Goal: Transaction & Acquisition: Purchase product/service

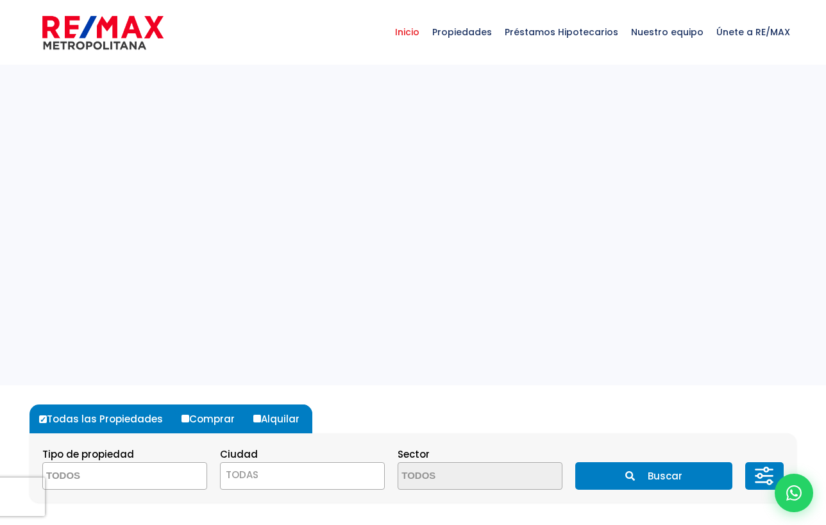
select select
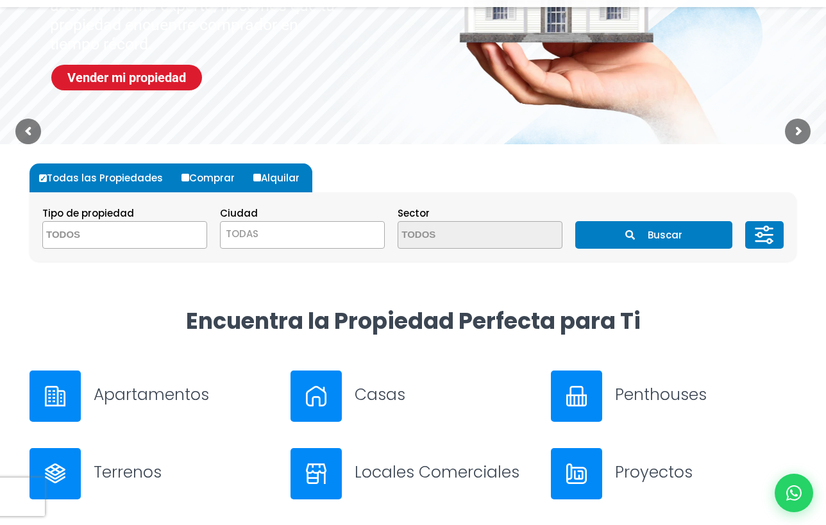
scroll to position [327, 0]
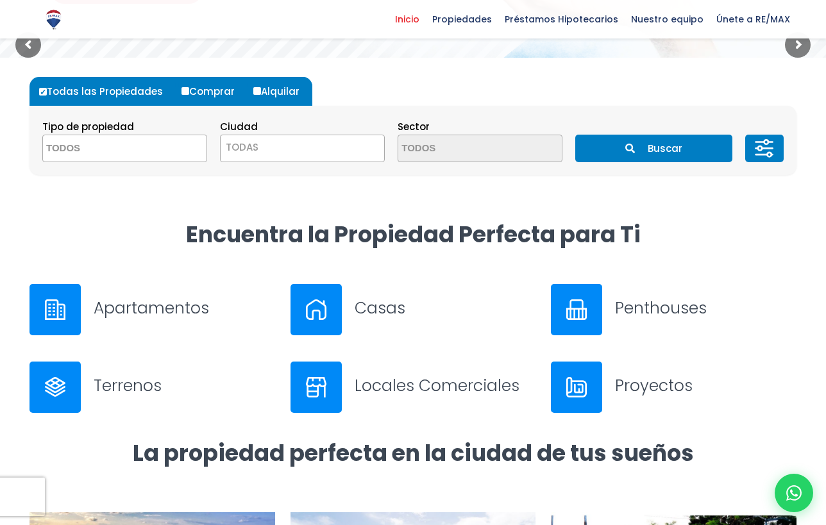
click at [121, 147] on textarea "Search" at bounding box center [105, 149] width 124 height 28
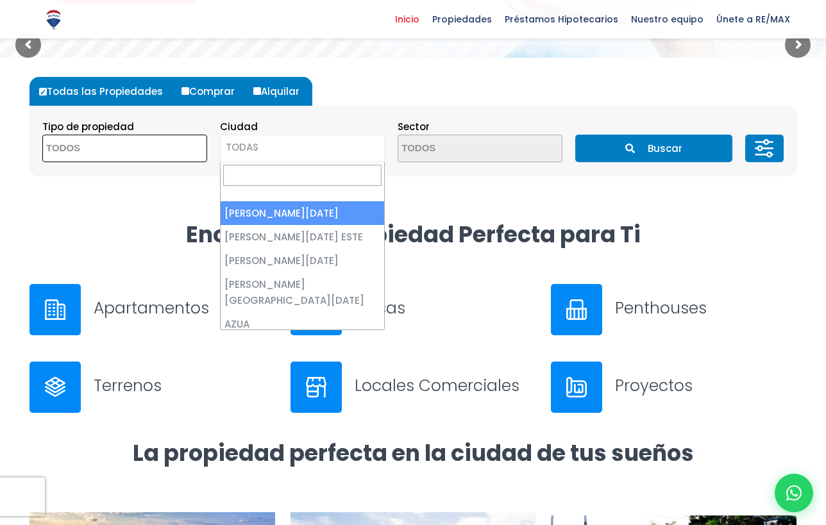
click at [247, 147] on span "TODAS" at bounding box center [242, 146] width 33 height 13
click at [171, 200] on div "Todas las Propiedades Comprar Alquilar Tipo de propiedad APARTAMENTO CASA LOCAL…" at bounding box center [413, 139] width 782 height 162
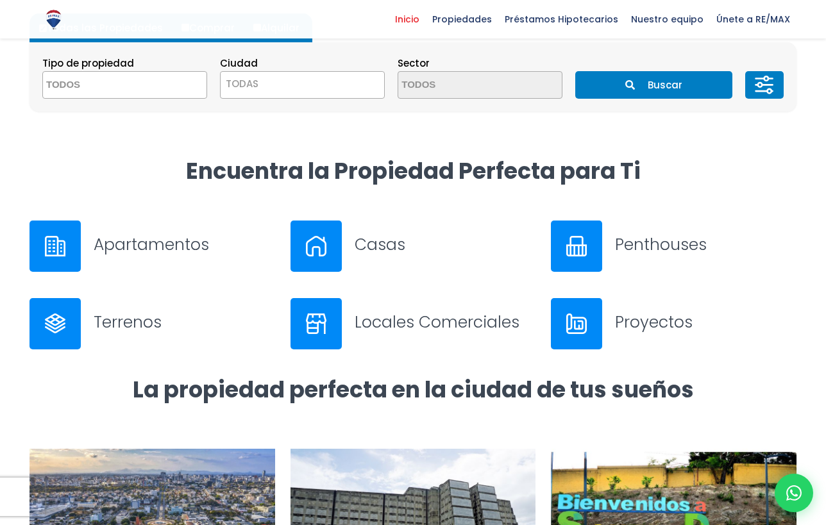
scroll to position [467, 0]
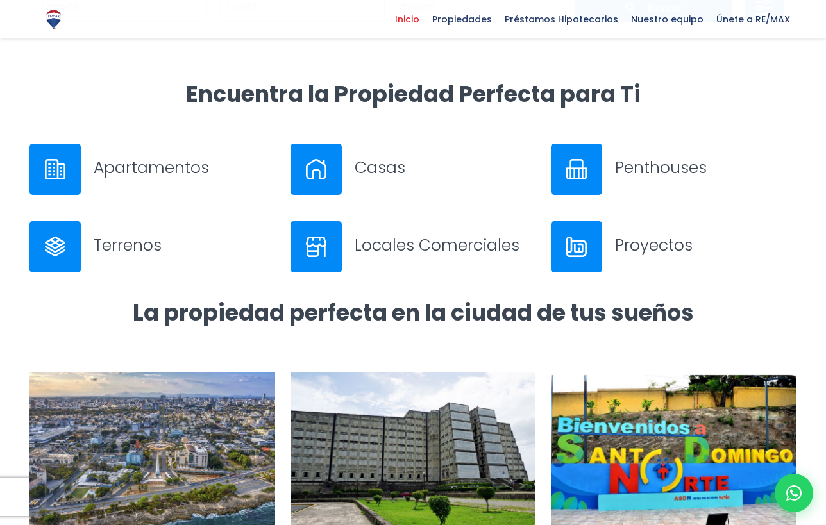
click at [144, 171] on h3 "Apartamentos" at bounding box center [184, 167] width 181 height 22
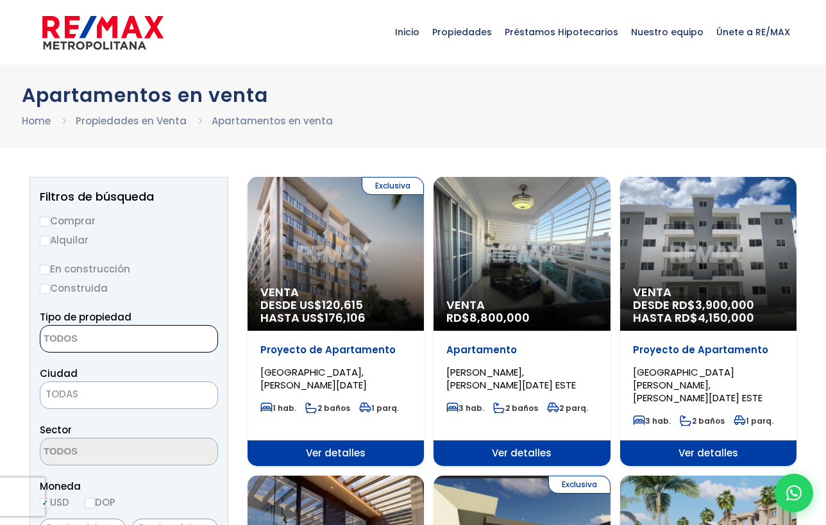
click at [144, 348] on textarea "Search" at bounding box center [102, 340] width 124 height 28
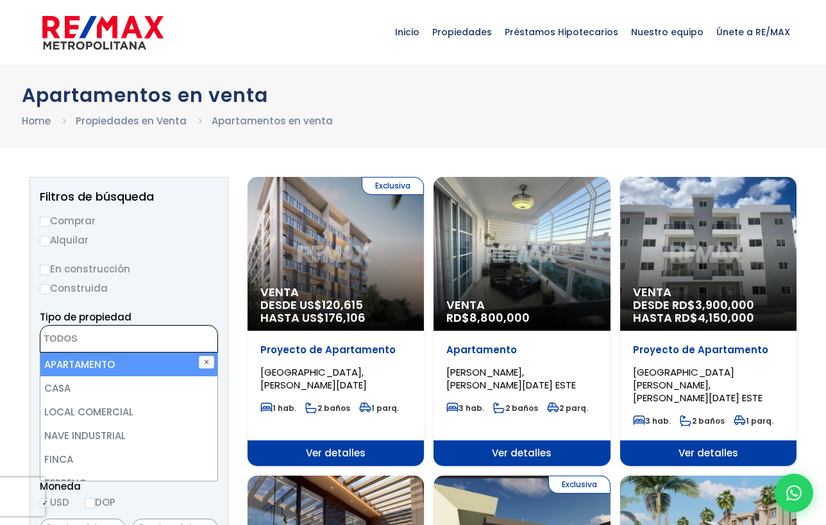
click at [110, 372] on li "APARTAMENTO" at bounding box center [128, 365] width 177 height 24
select select "apartment"
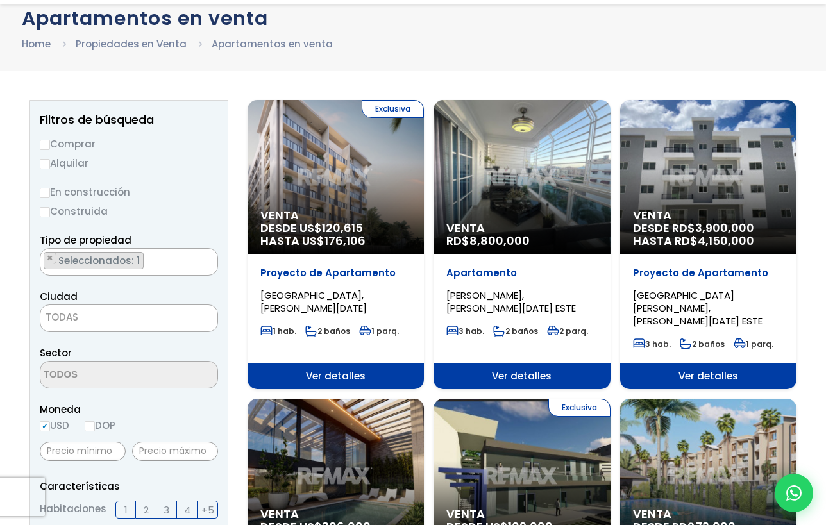
scroll to position [79, 0]
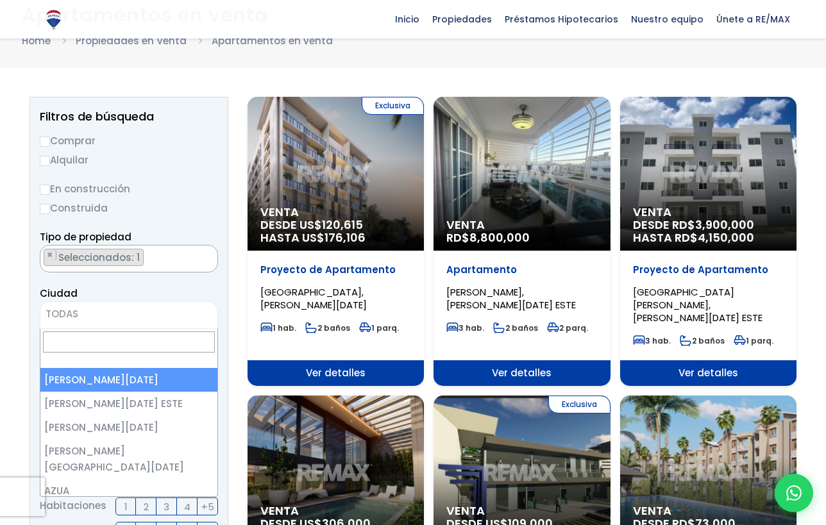
click at [144, 315] on span "TODAS" at bounding box center [128, 314] width 177 height 18
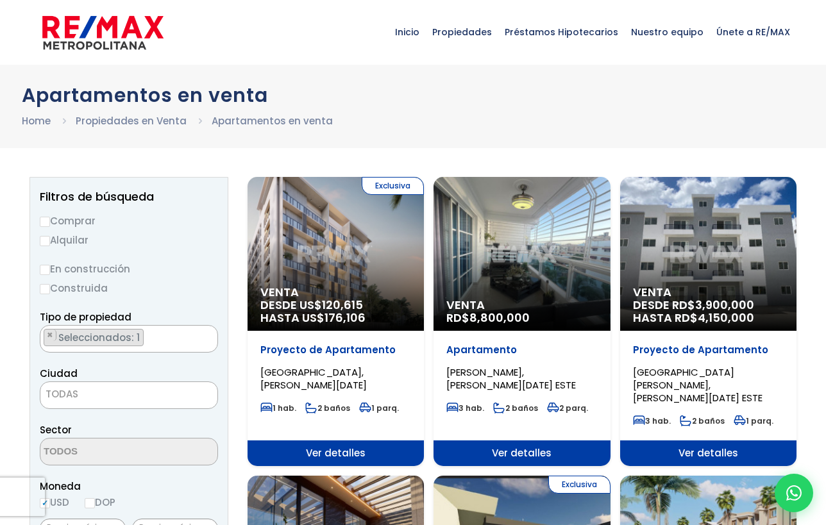
scroll to position [0, 0]
click at [470, 40] on span "Propiedades" at bounding box center [462, 32] width 72 height 38
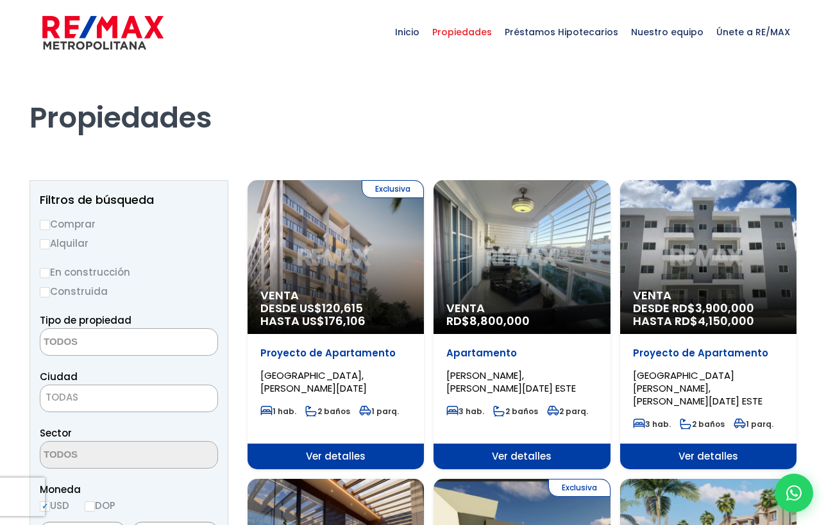
select select
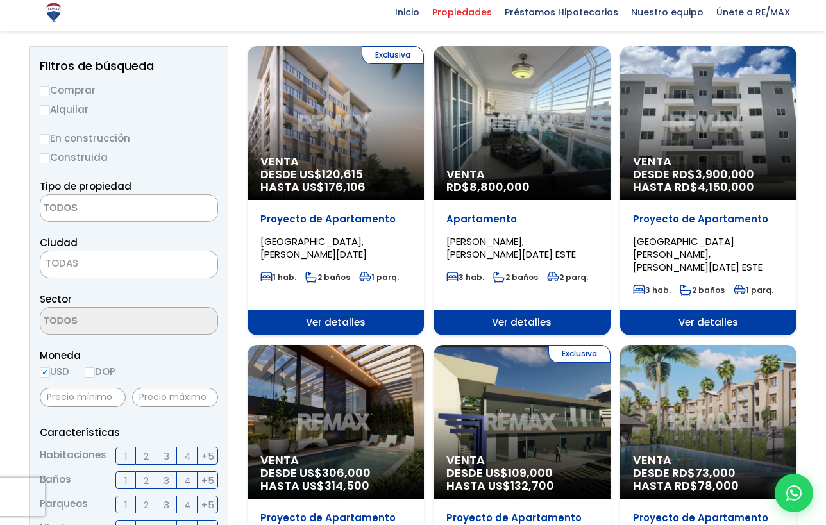
scroll to position [144, 0]
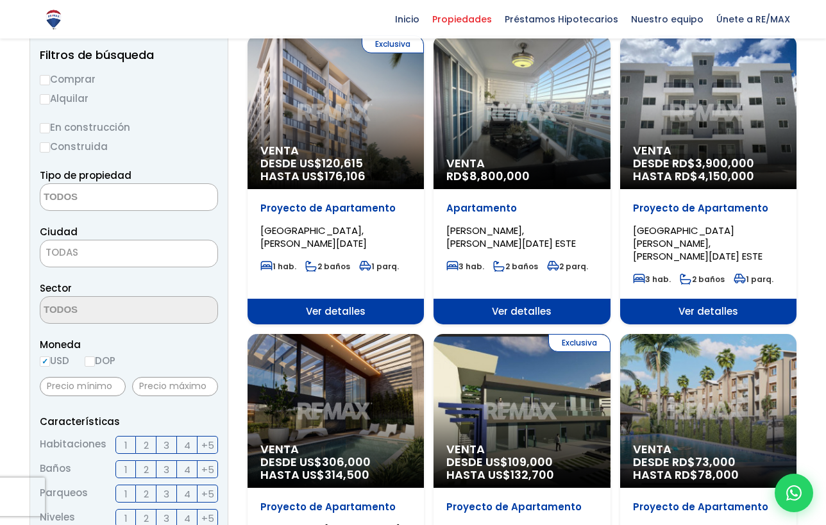
click at [129, 205] on textarea "Search" at bounding box center [102, 198] width 124 height 28
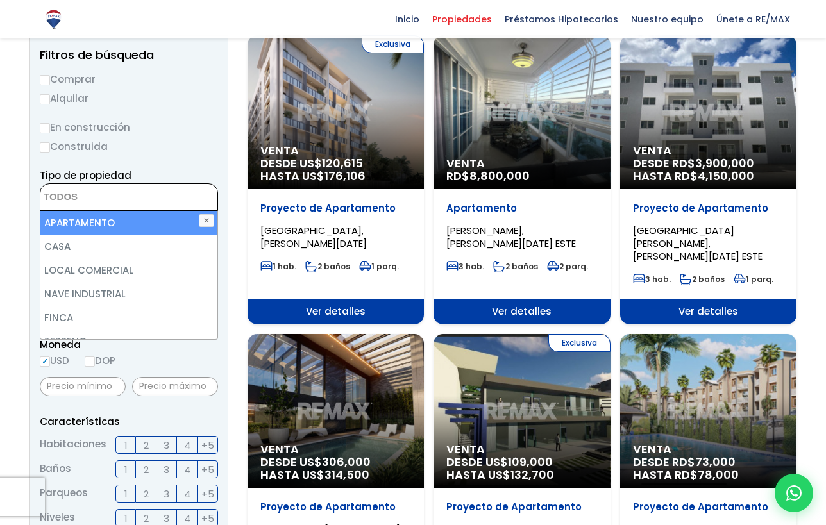
click at [204, 163] on form "Comprar Alquilar En construcción Construida Tipo de propiedad APARTAMENTO CASA …" at bounding box center [129, 482] width 178 height 823
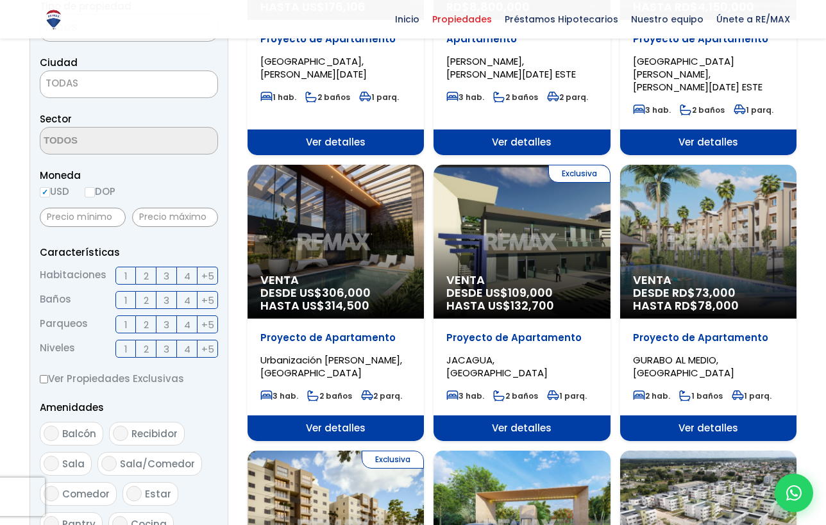
scroll to position [0, 0]
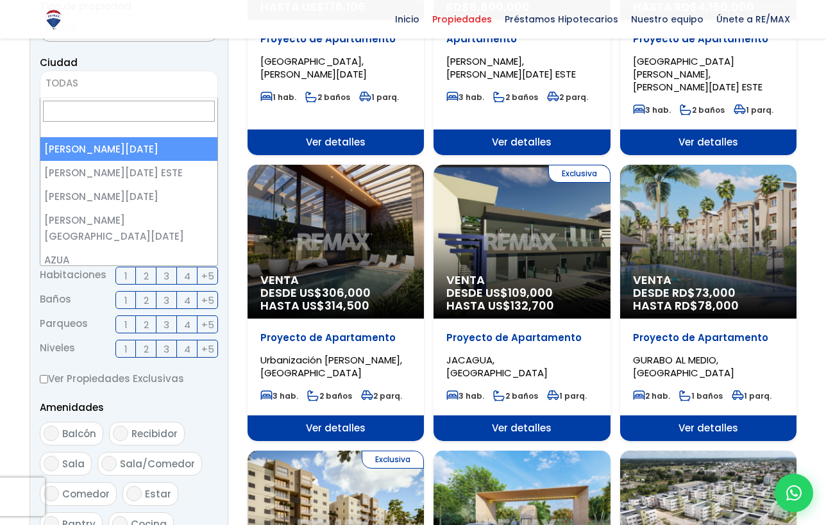
click at [127, 91] on span "TODAS" at bounding box center [128, 83] width 177 height 18
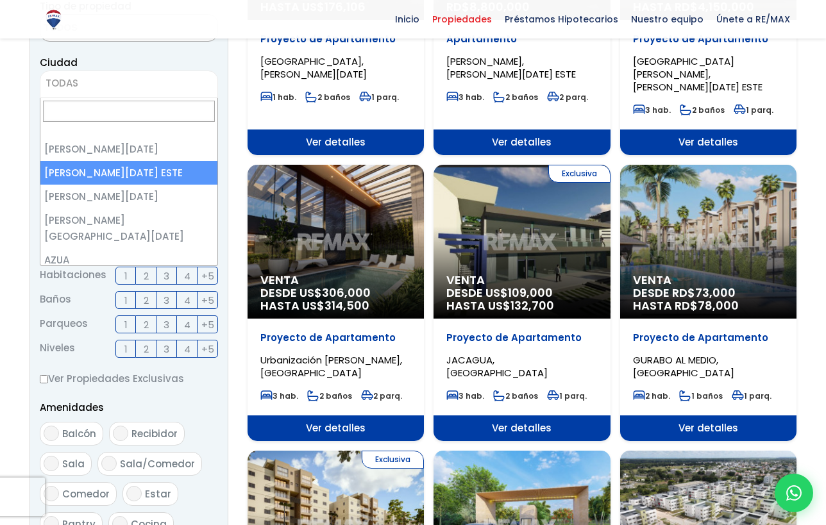
select select "148"
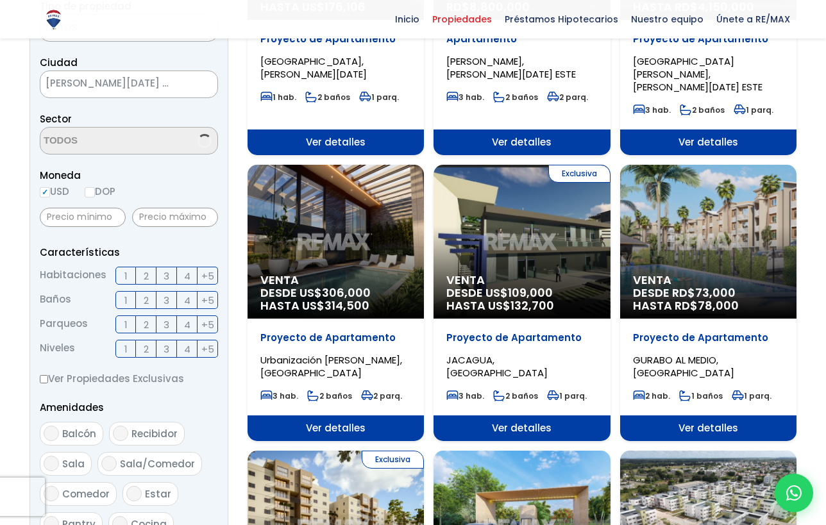
scroll to position [307, 0]
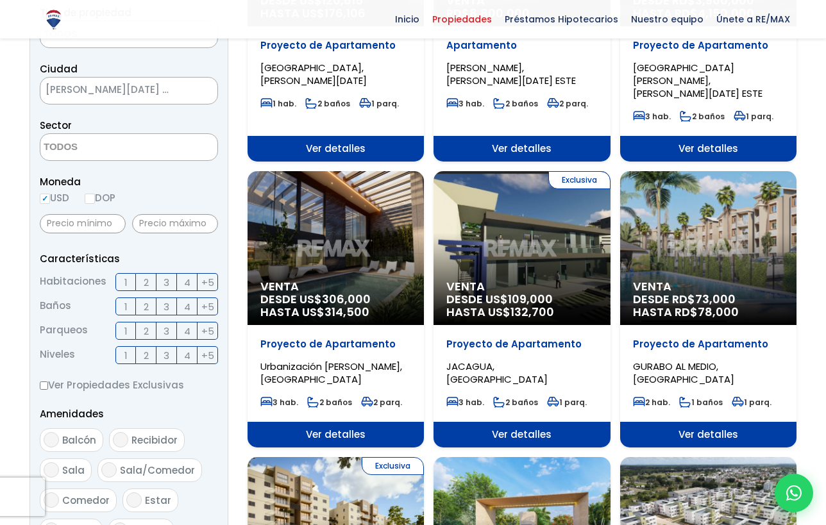
click at [112, 156] on textarea "Search" at bounding box center [102, 148] width 124 height 28
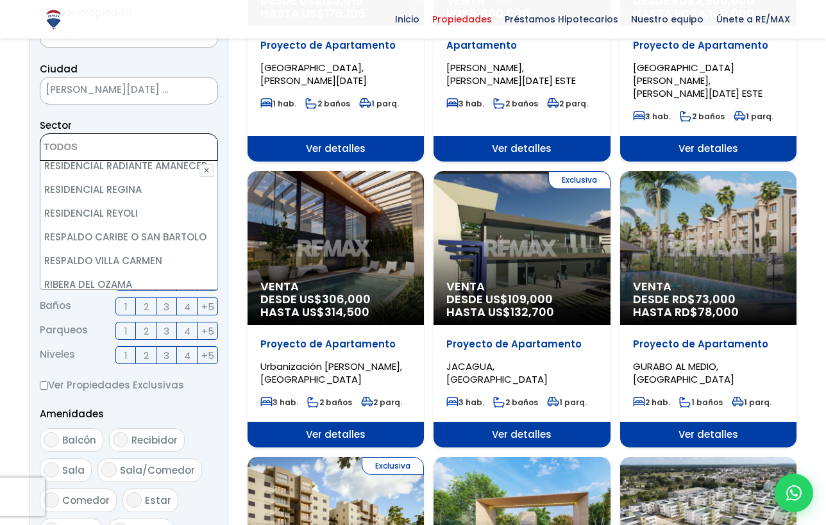
scroll to position [5200, 0]
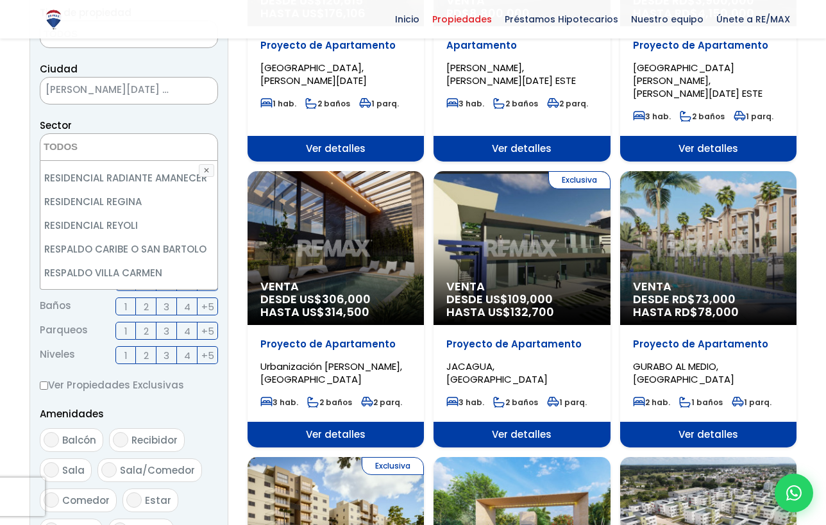
click at [103, 332] on li "SABANA PERDIDA" at bounding box center [128, 344] width 177 height 24
select select "16400"
click at [117, 406] on p "Amenidades" at bounding box center [129, 414] width 178 height 16
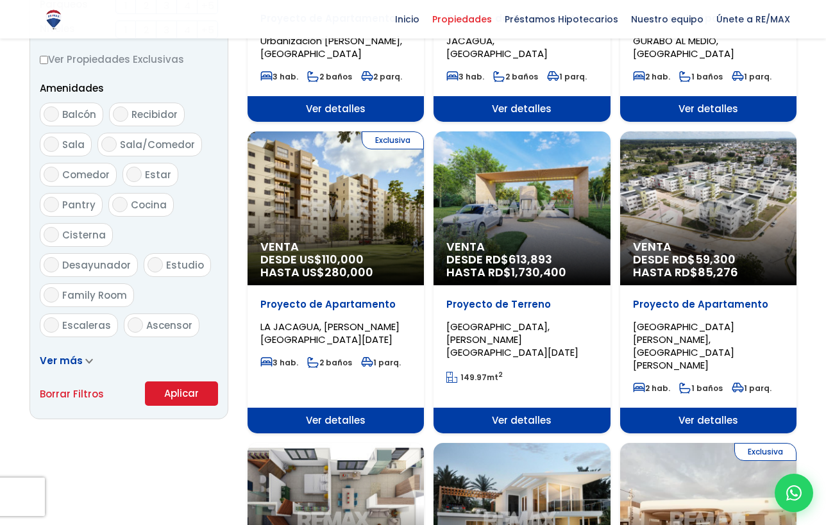
scroll to position [690, 0]
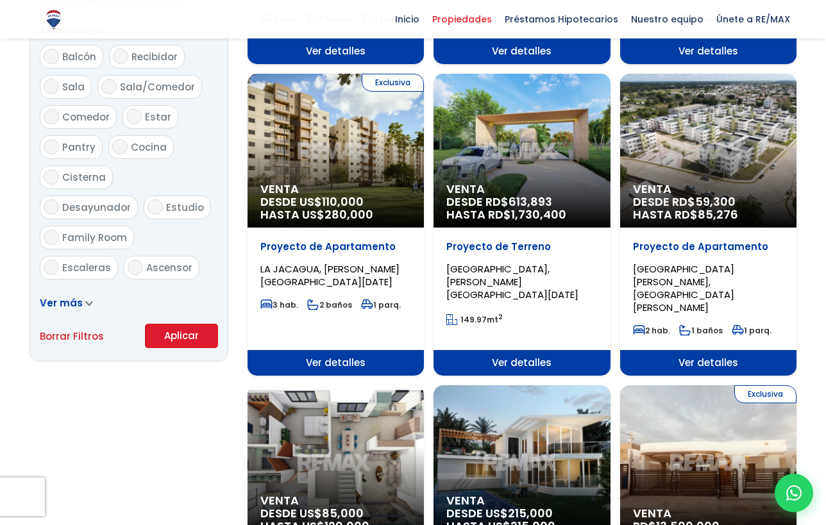
click at [158, 338] on button "Aplicar" at bounding box center [181, 336] width 73 height 24
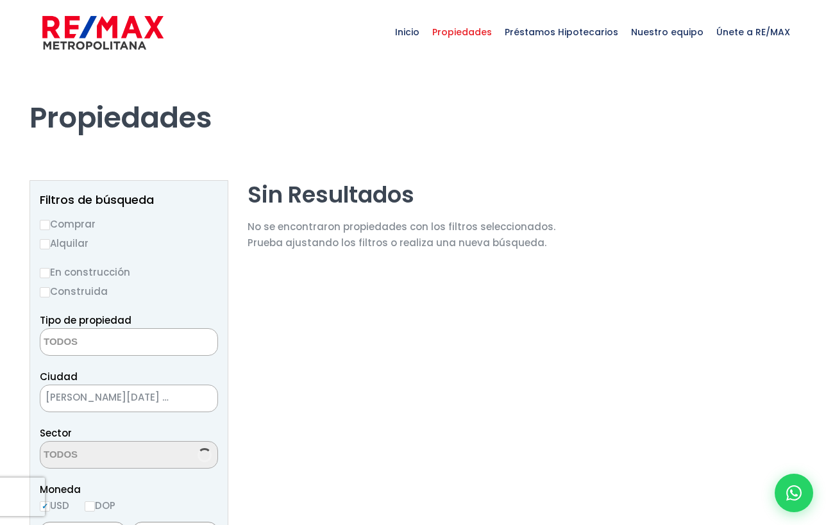
select select
select select "16400"
click at [454, 153] on div "Propiedades" at bounding box center [413, 118] width 782 height 106
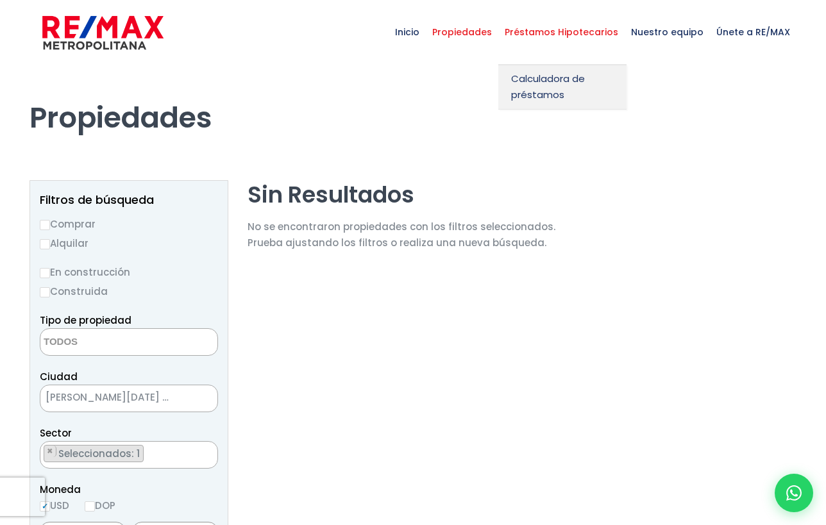
click at [529, 34] on span "Préstamos Hipotecarios" at bounding box center [561, 32] width 126 height 38
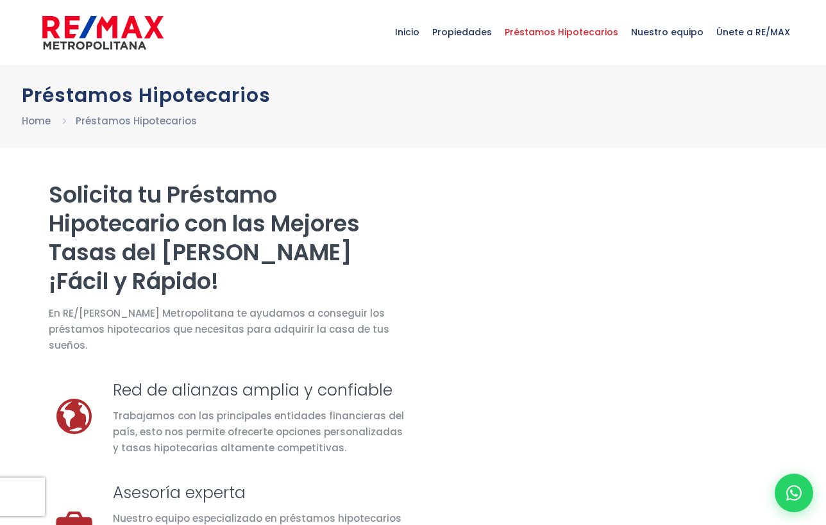
select select "DO"
